Goal: Task Accomplishment & Management: Manage account settings

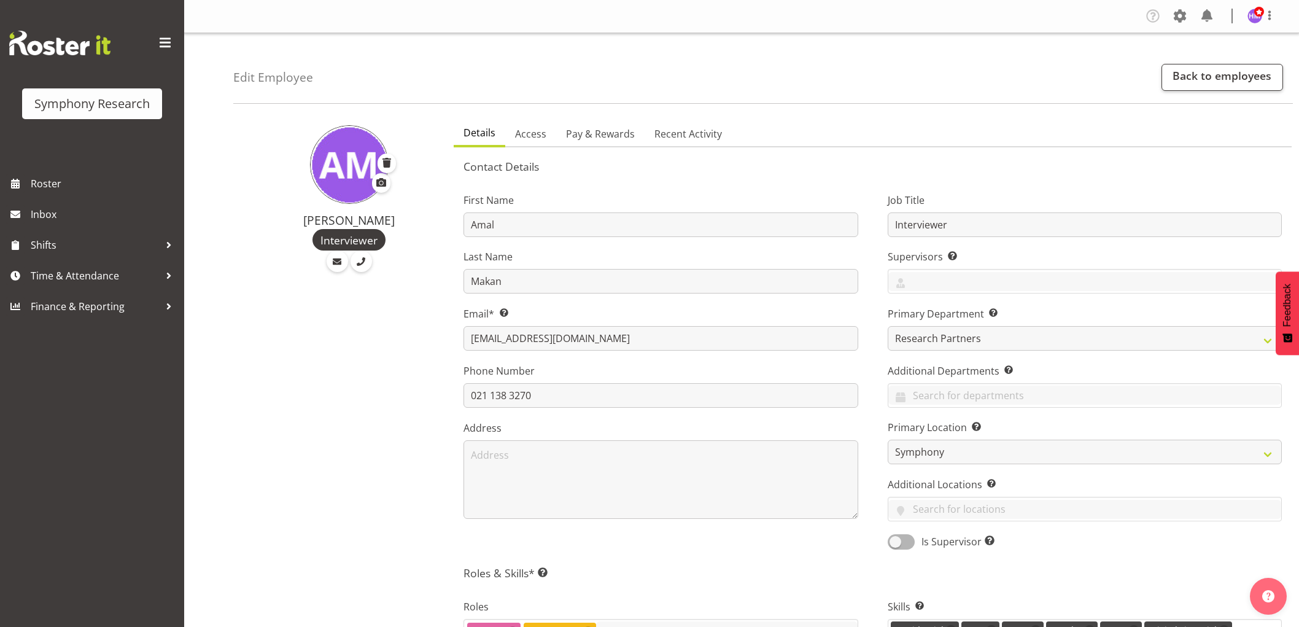
select select "39"
select select "staff"
click at [330, 379] on div "[PERSON_NAME] Interviewer" at bounding box center [339, 600] width 213 height 974
click at [531, 140] on span "Access" at bounding box center [530, 134] width 31 height 15
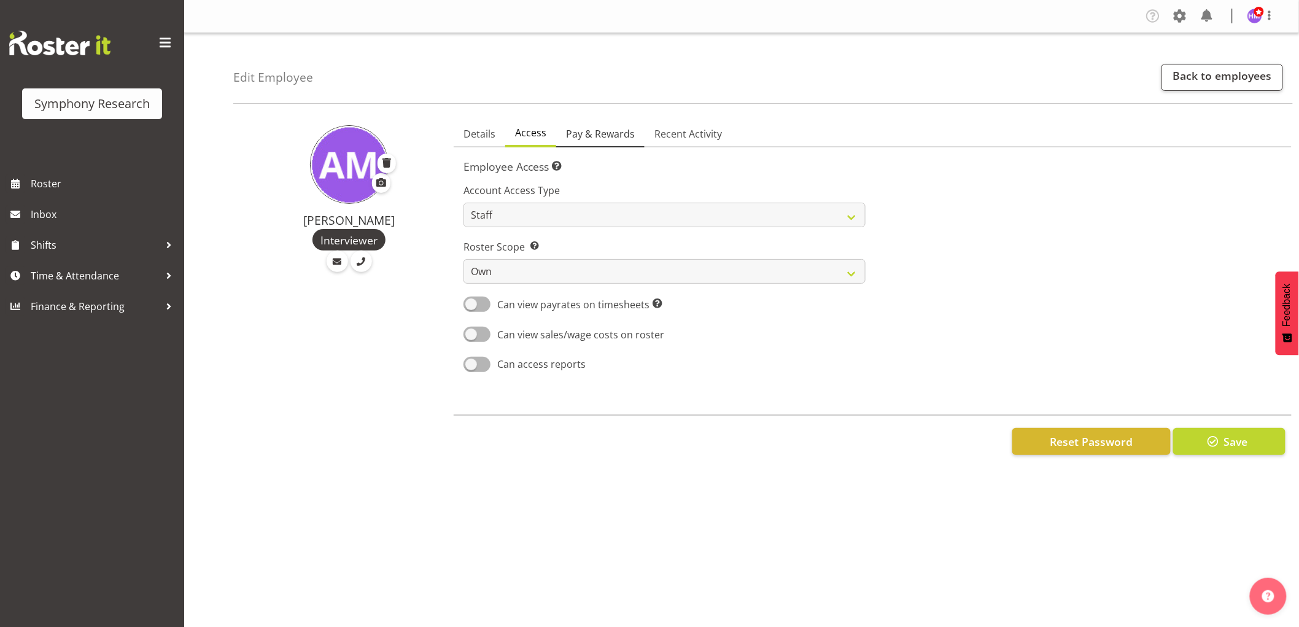
click at [592, 130] on span "Pay & Rewards" at bounding box center [600, 134] width 69 height 15
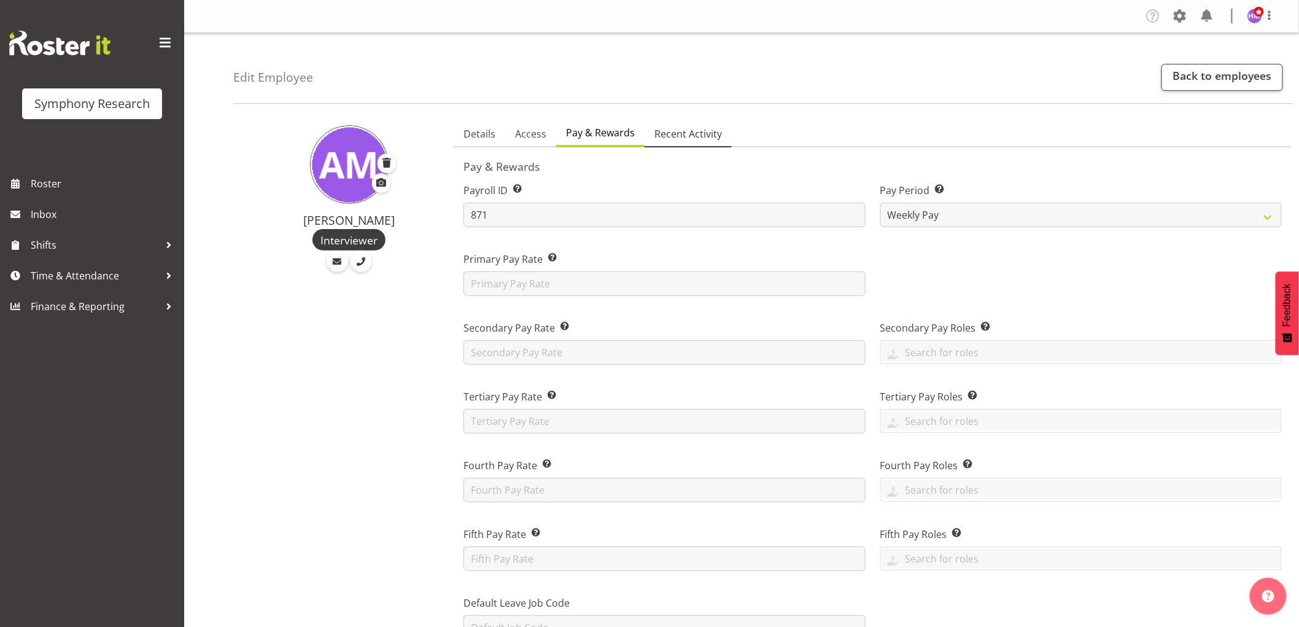
click at [699, 135] on span "Recent Activity" at bounding box center [689, 134] width 68 height 15
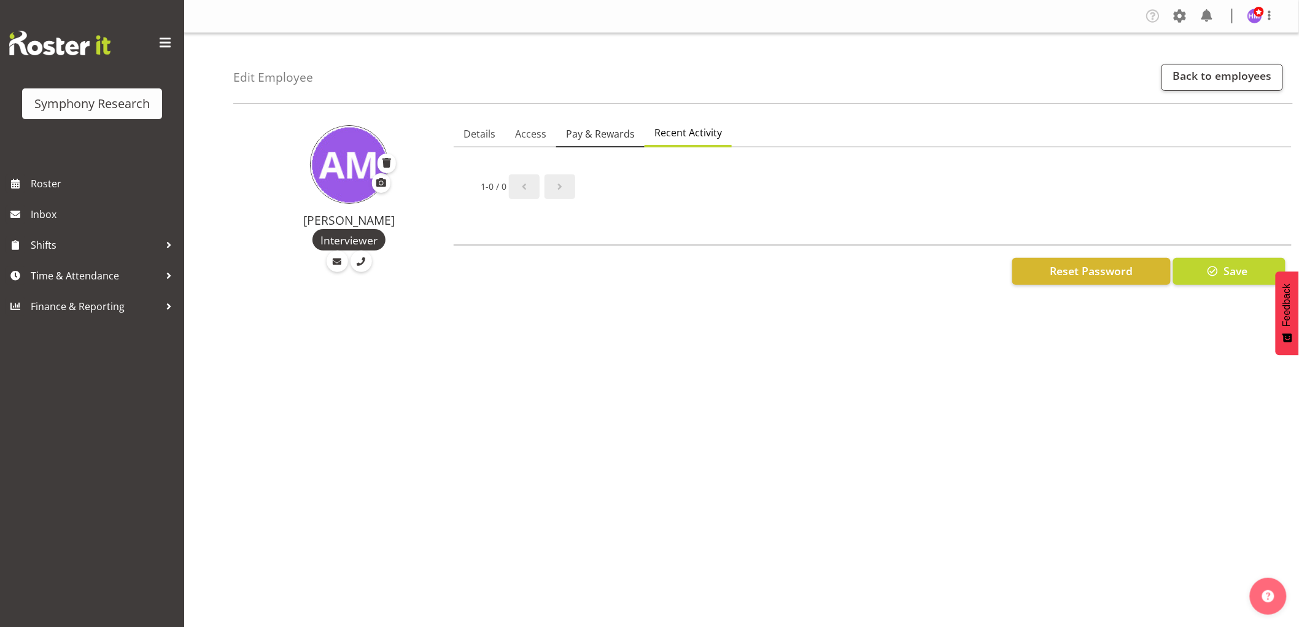
click at [628, 131] on span "Pay & Rewards" at bounding box center [600, 134] width 69 height 15
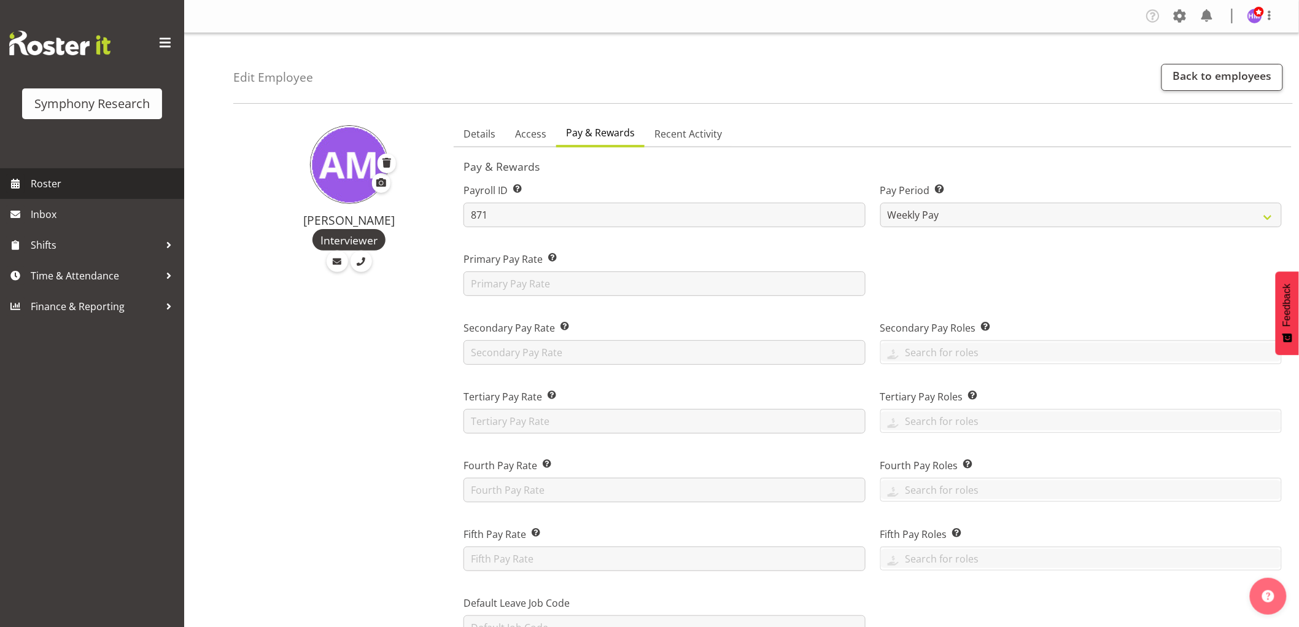
click at [40, 193] on link "Roster" at bounding box center [92, 183] width 184 height 31
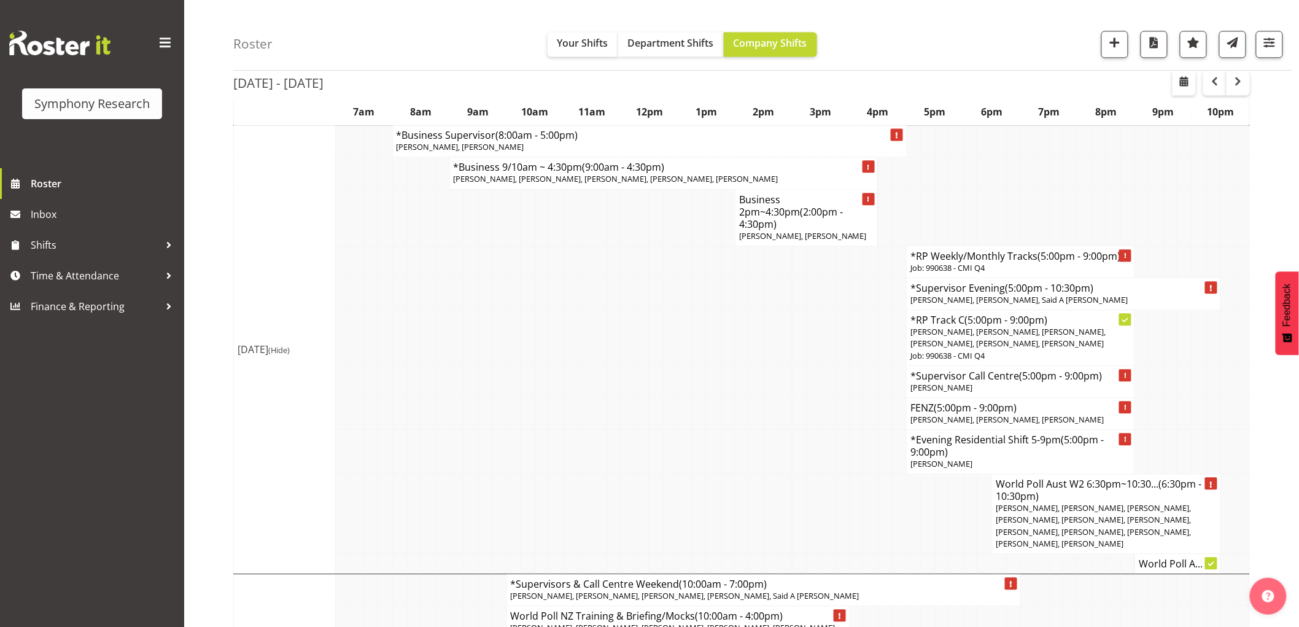
scroll to position [1045, 0]
